Goal: Information Seeking & Learning: Learn about a topic

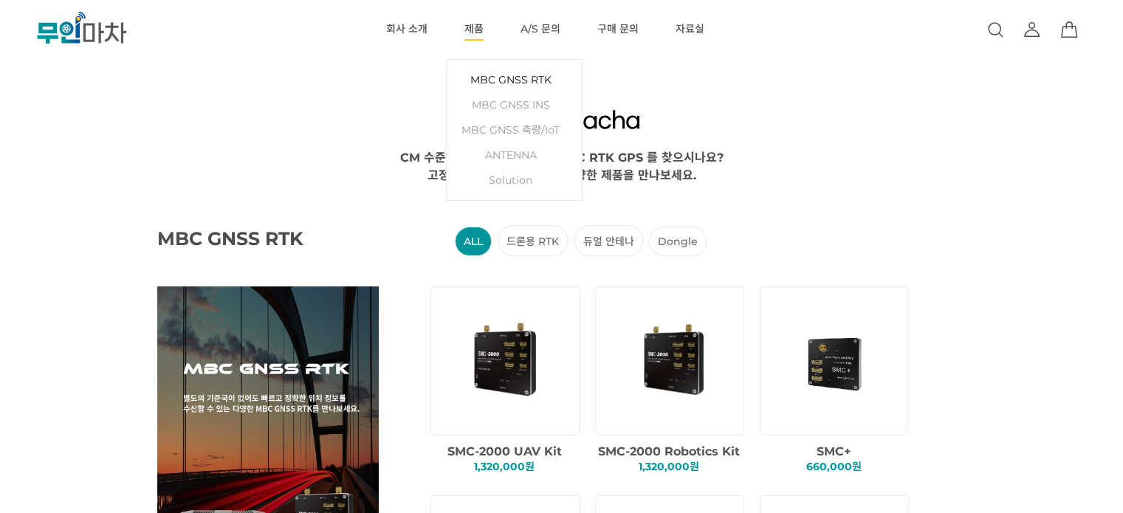
click at [508, 78] on link "MBC GNSS RTK" at bounding box center [514, 79] width 120 height 25
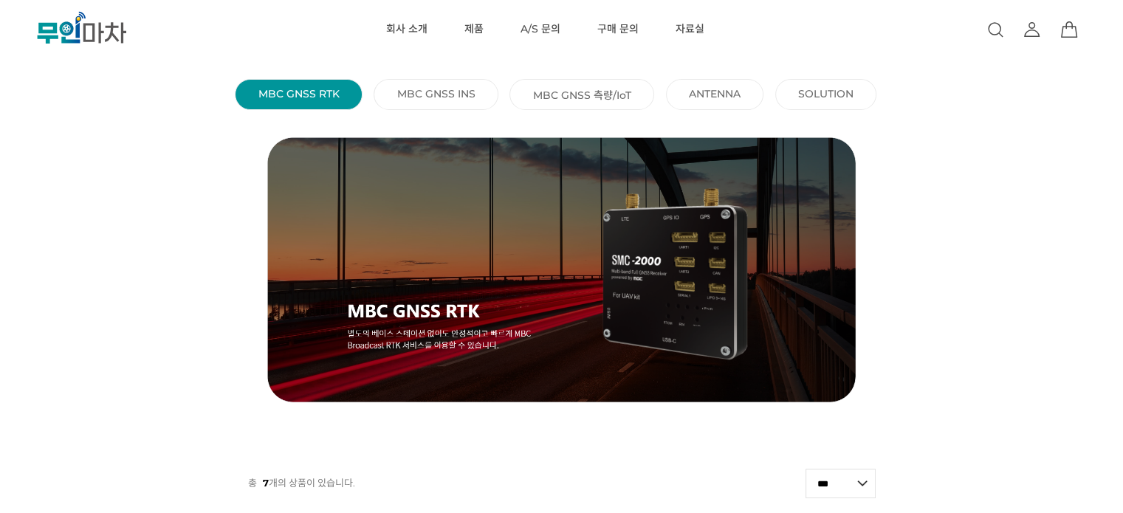
click at [442, 84] on li "MBC GNSS INS ()" at bounding box center [436, 94] width 125 height 31
click at [437, 88] on link "MBC GNSS INS ()" at bounding box center [436, 93] width 78 height 13
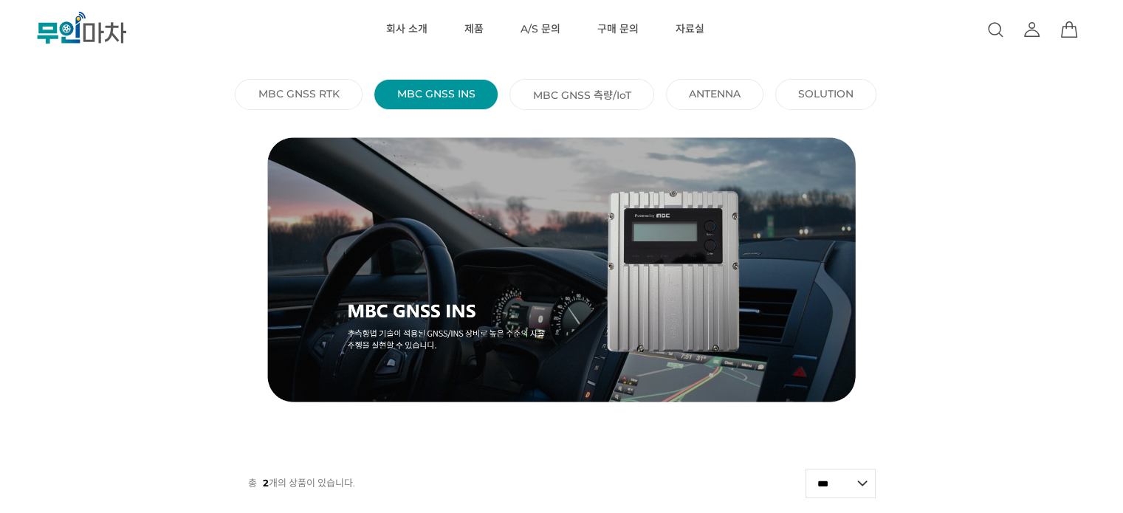
click at [555, 87] on link "MBC GNSS 측량/IoT ()" at bounding box center [582, 94] width 98 height 15
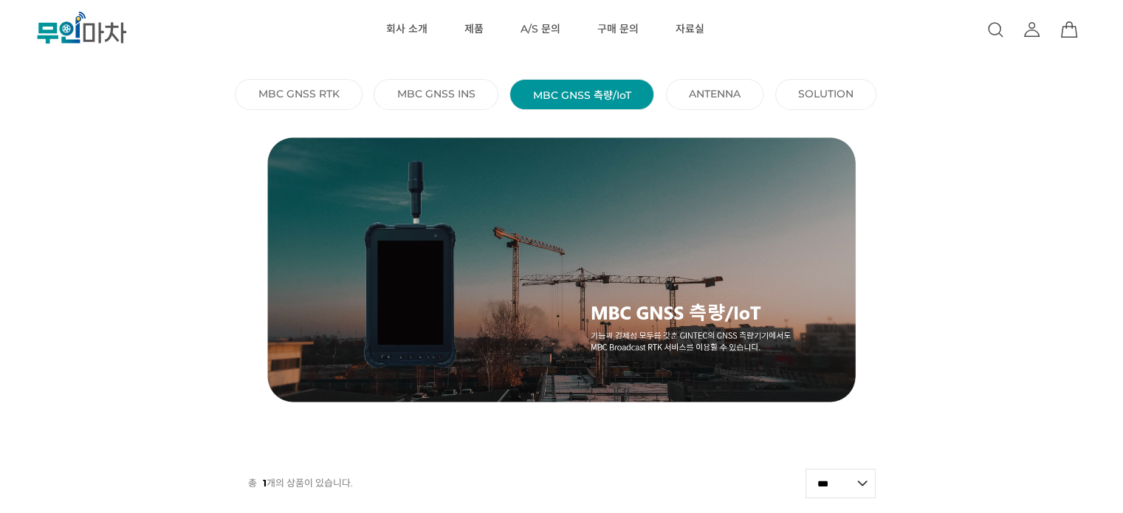
click at [790, 98] on li "SOLUTION ()" at bounding box center [826, 94] width 102 height 31
click at [729, 97] on link "ANTENNA ()" at bounding box center [715, 93] width 52 height 13
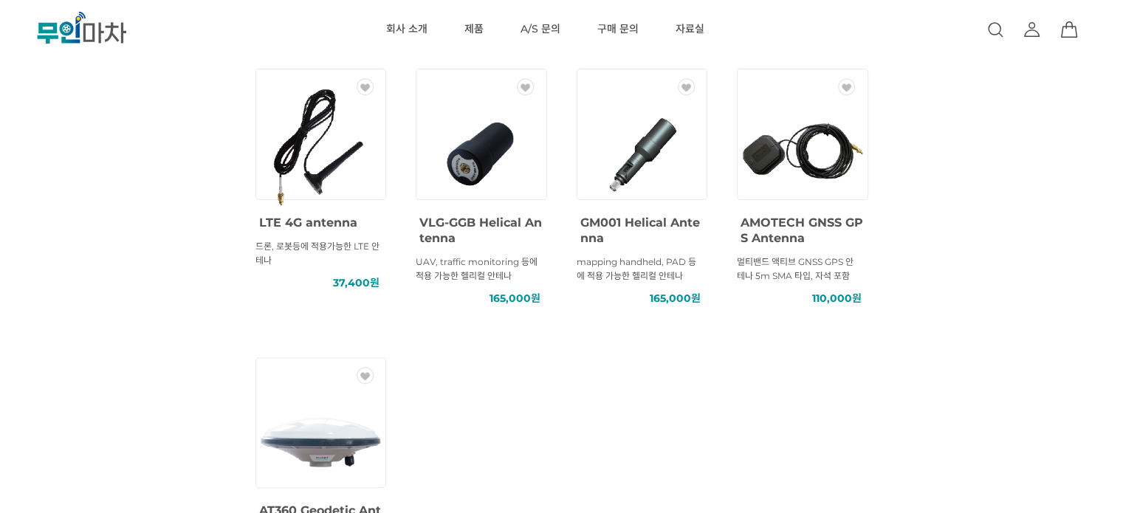
scroll to position [469, 0]
click at [796, 226] on span "AMOTECH GNSS GPS Antenna" at bounding box center [802, 231] width 123 height 30
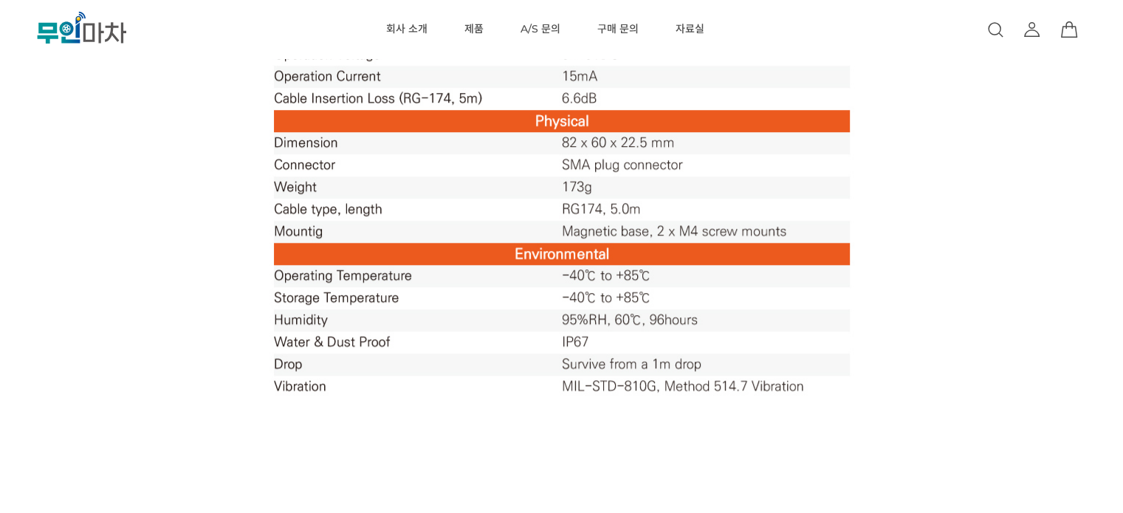
scroll to position [1192, 0]
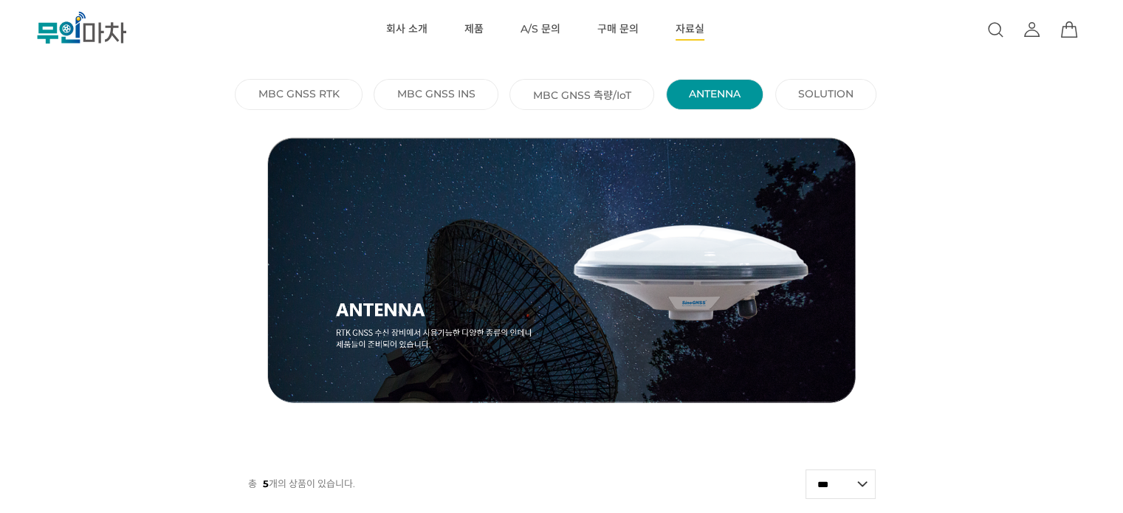
click at [684, 24] on link "자료실" at bounding box center [690, 29] width 29 height 59
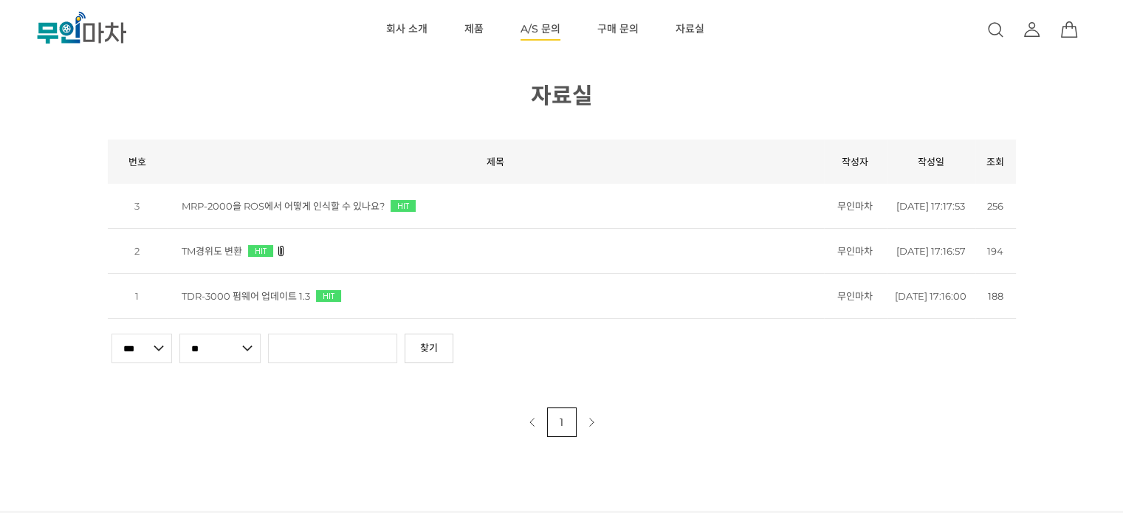
click at [535, 30] on link "A/S 문의" at bounding box center [541, 29] width 40 height 59
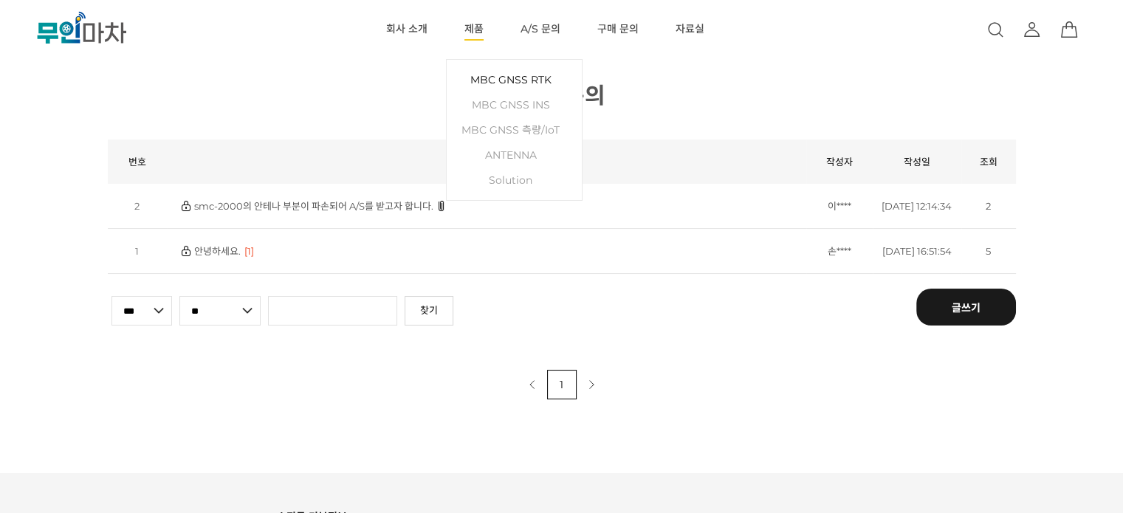
click at [481, 79] on link "MBC GNSS RTK" at bounding box center [514, 79] width 120 height 25
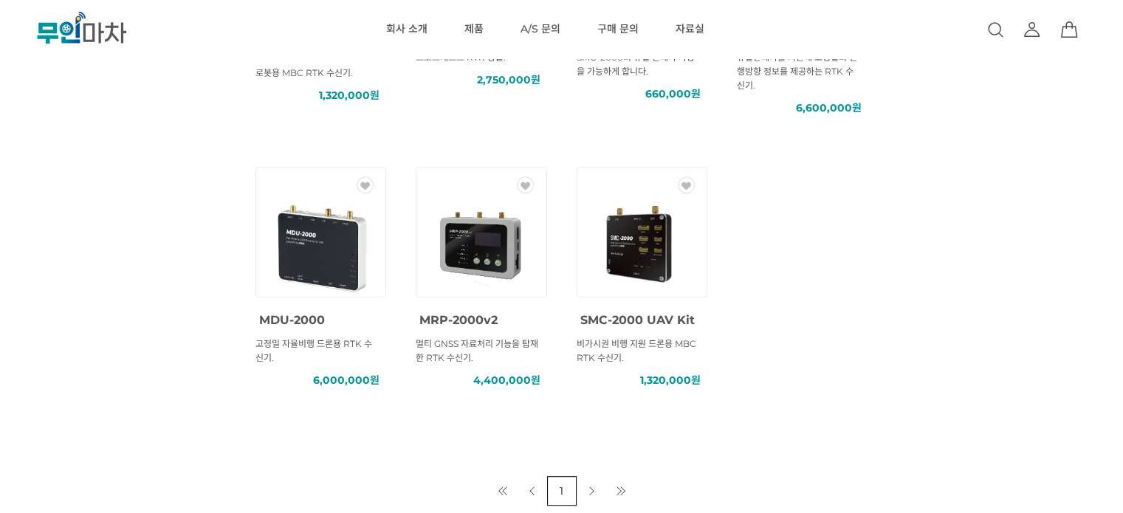
scroll to position [415, 0]
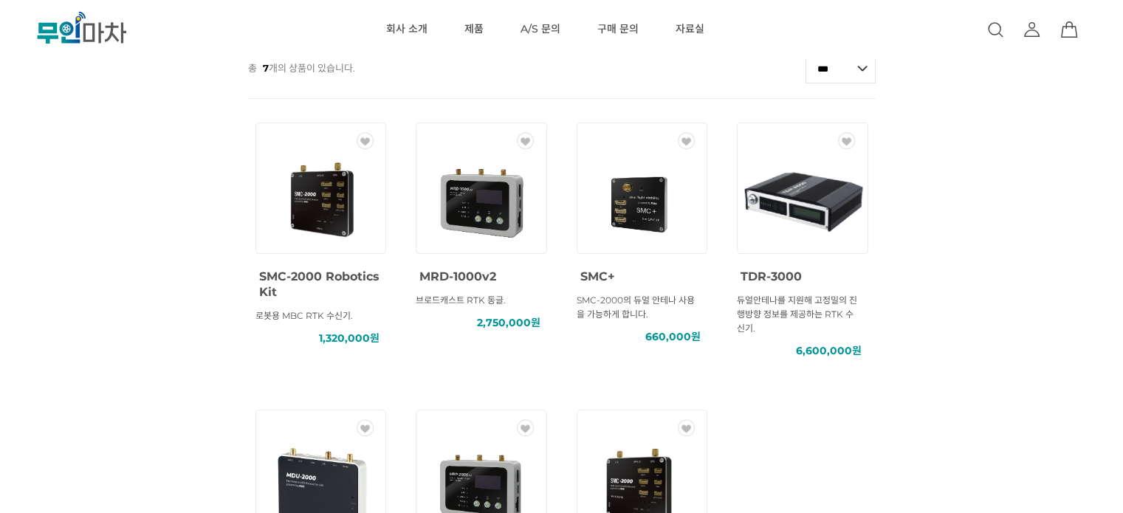
click at [797, 209] on img at bounding box center [802, 200] width 133 height 133
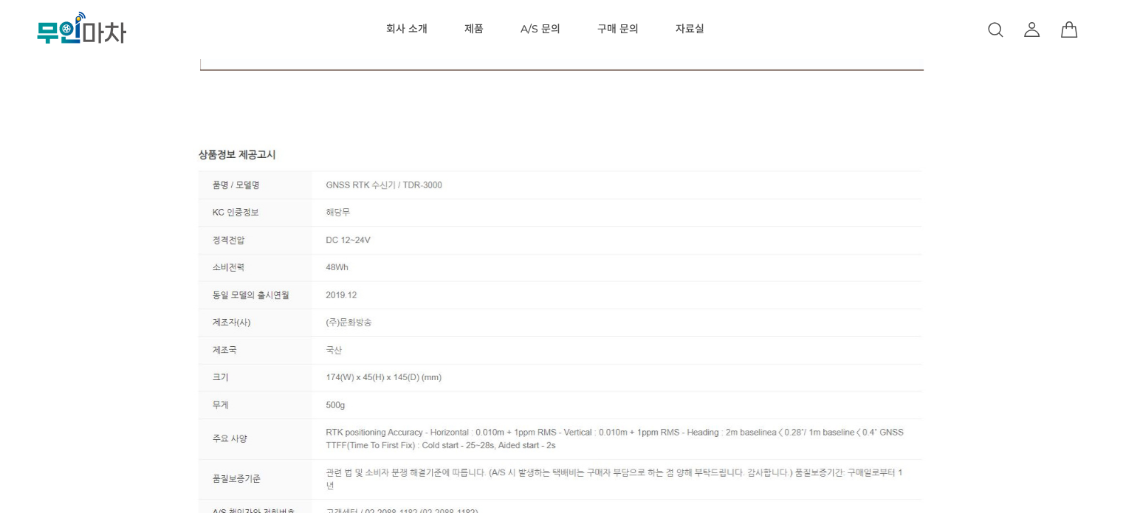
scroll to position [5273, 0]
